Goal: Task Accomplishment & Management: Manage account settings

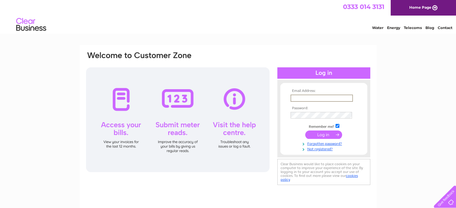
click at [315, 98] on input "text" at bounding box center [322, 98] width 62 height 7
type input "[EMAIL_ADDRESS][DOMAIN_NAME]"
click at [319, 119] on td at bounding box center [324, 116] width 70 height 10
click at [330, 133] on input "submit" at bounding box center [323, 134] width 37 height 8
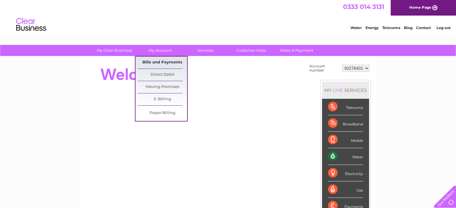
click at [157, 64] on link "Bills and Payments" at bounding box center [162, 63] width 49 height 12
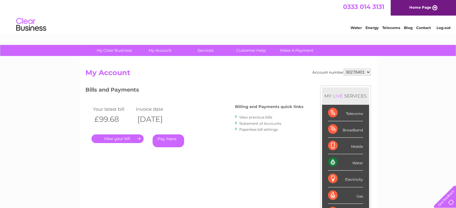
click at [128, 136] on link "." at bounding box center [117, 139] width 52 height 9
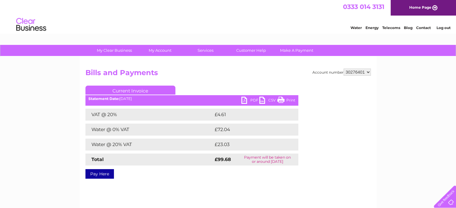
click at [251, 100] on link "PDF" at bounding box center [250, 101] width 18 height 9
